Goal: Find specific page/section: Find specific page/section

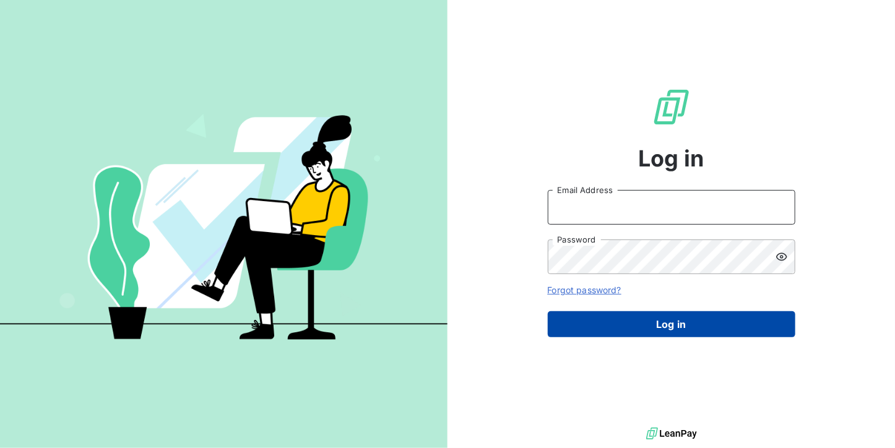
type input "[DOMAIN_NAME][EMAIL_ADDRESS][DOMAIN_NAME]"
click at [626, 329] on button "Log in" at bounding box center [672, 324] width 248 height 26
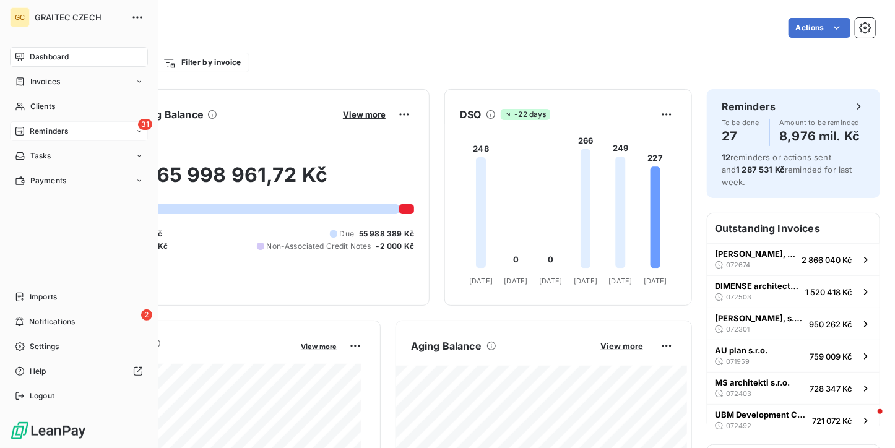
click at [15, 131] on icon at bounding box center [19, 131] width 9 height 9
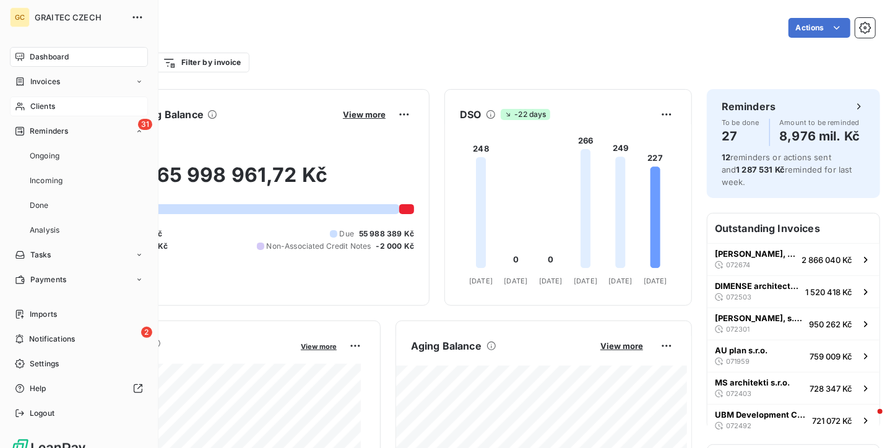
click at [32, 105] on span "Clients" at bounding box center [42, 106] width 25 height 11
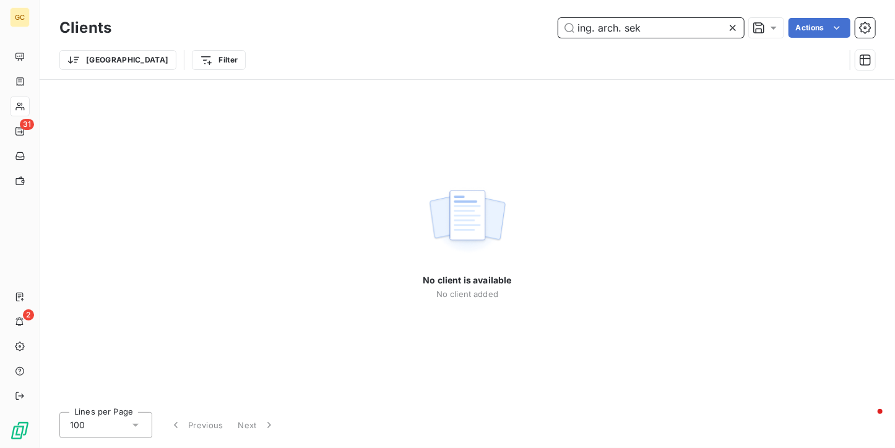
drag, startPoint x: 636, startPoint y: 30, endPoint x: 530, endPoint y: 28, distance: 105.9
click at [530, 28] on div "ing. arch. sek Actions" at bounding box center [500, 28] width 749 height 20
drag, startPoint x: 680, startPoint y: 29, endPoint x: 550, endPoint y: 18, distance: 129.8
click at [550, 18] on div "ing. arch. sek Actions" at bounding box center [500, 28] width 749 height 20
paste input "Ing.arch. Sekal Luboš"
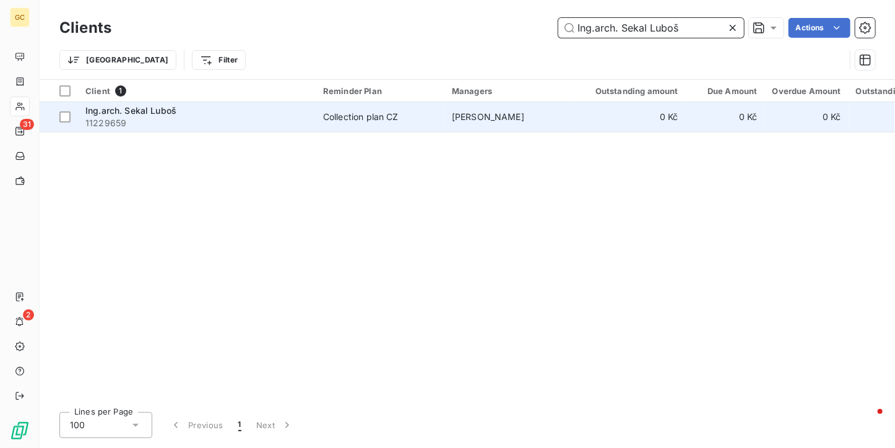
type input "Ing.arch. Sekal Luboš"
click at [452, 119] on span "[PERSON_NAME]" at bounding box center [488, 116] width 72 height 11
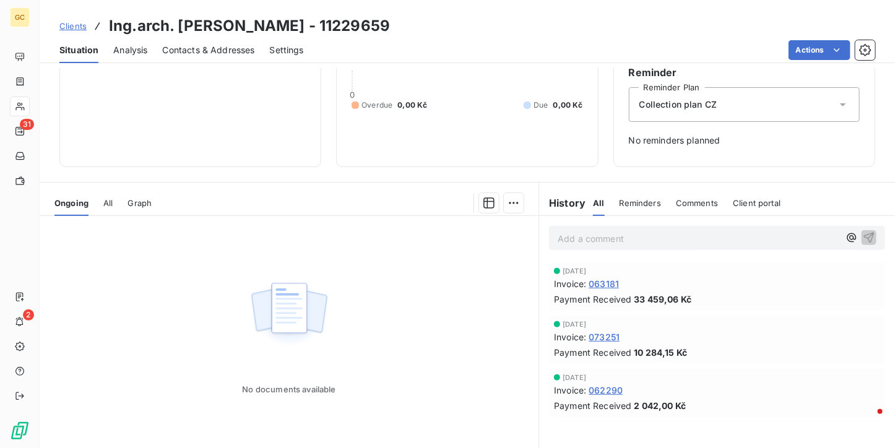
scroll to position [124, 0]
